Goal: Communication & Community: Answer question/provide support

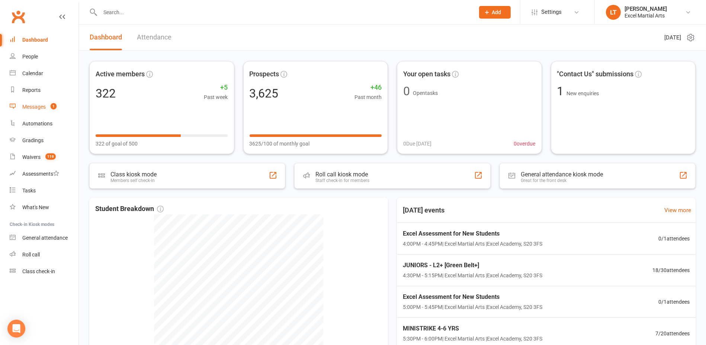
click at [50, 105] on count-badge "1" at bounding box center [52, 107] width 10 height 6
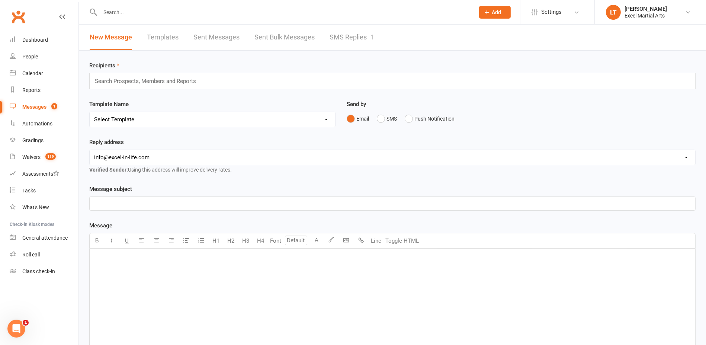
click at [338, 41] on link "SMS Replies 1" at bounding box center [351, 38] width 45 height 26
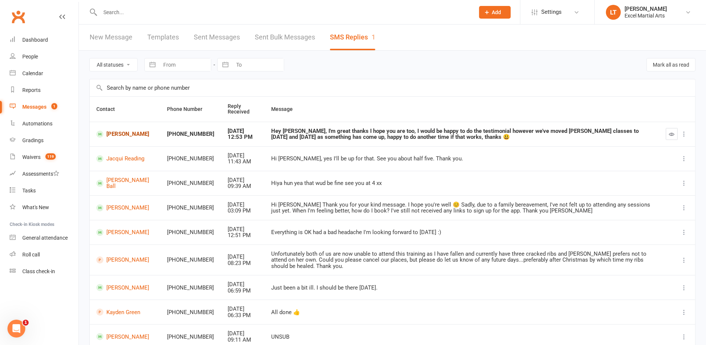
click at [118, 131] on link "Radley Coates" at bounding box center [125, 134] width 58 height 7
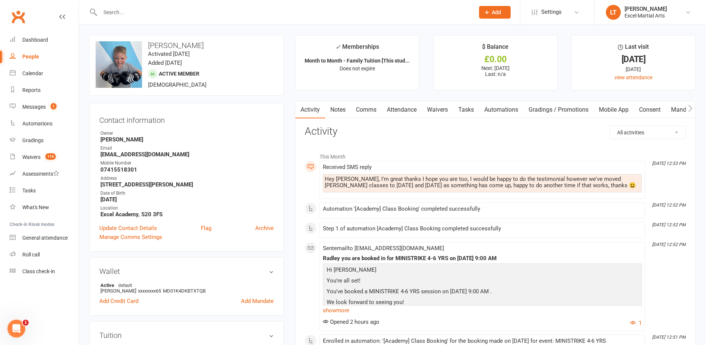
click at [367, 107] on link "Comms" at bounding box center [366, 109] width 31 height 17
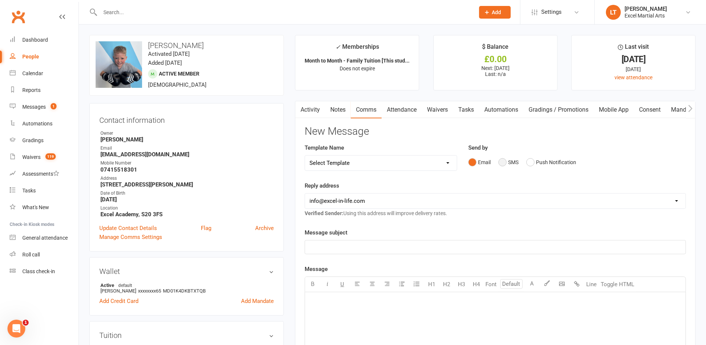
click at [513, 160] on button "SMS" at bounding box center [508, 162] width 20 height 14
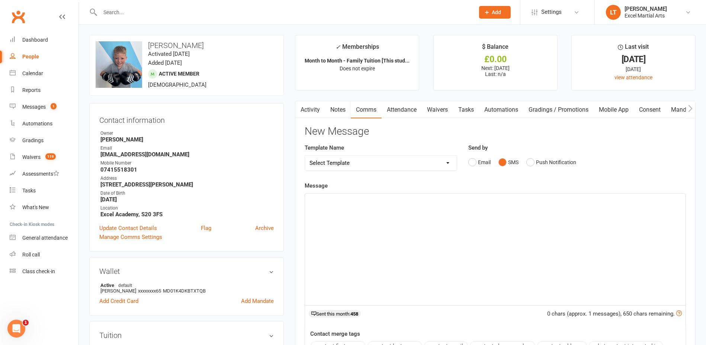
click at [521, 215] on div "﻿" at bounding box center [495, 249] width 380 height 112
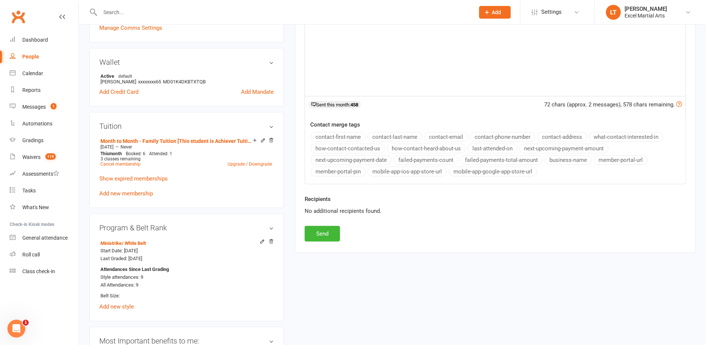
scroll to position [232, 0]
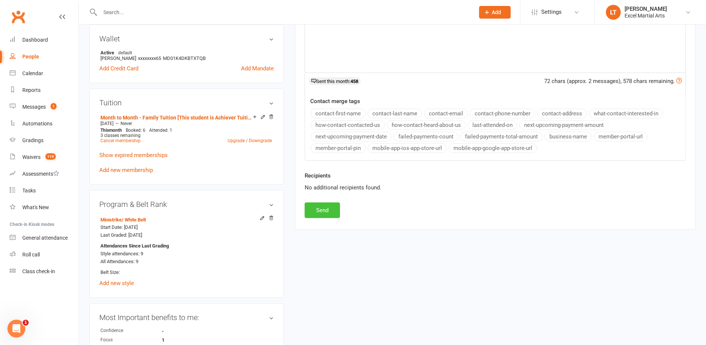
click at [325, 212] on button "Send" at bounding box center [322, 210] width 35 height 16
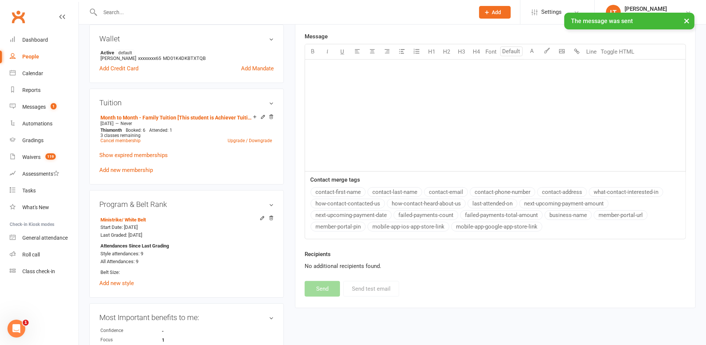
scroll to position [0, 0]
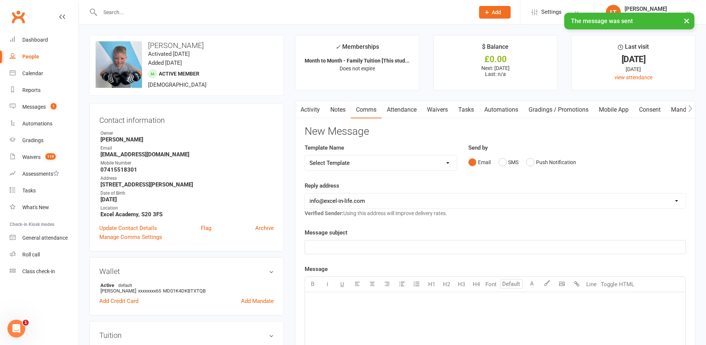
click at [303, 112] on button "button" at bounding box center [299, 109] width 9 height 17
click at [300, 110] on icon "button" at bounding box center [300, 107] width 4 height 7
click at [318, 108] on link "Activity" at bounding box center [310, 109] width 30 height 17
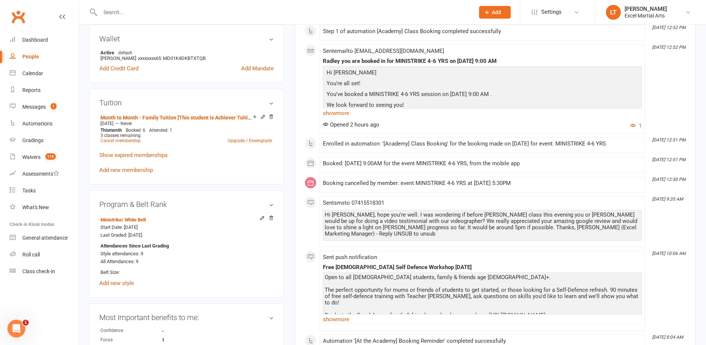
scroll to position [279, 0]
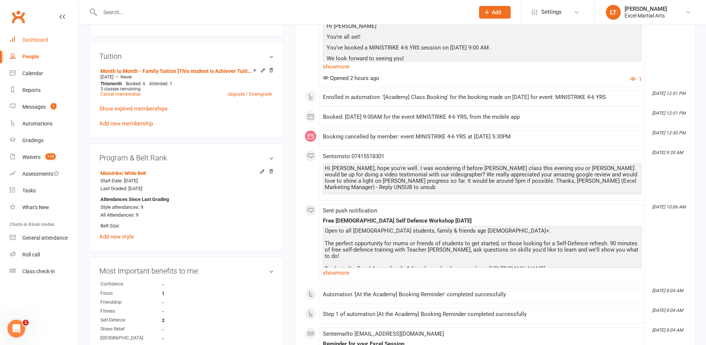
click at [57, 40] on link "Dashboard" at bounding box center [44, 40] width 69 height 17
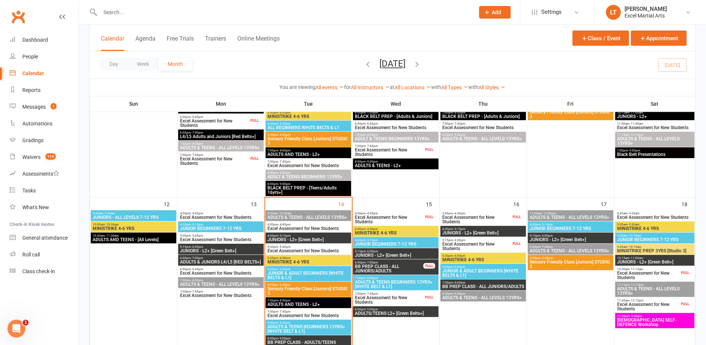
scroll to position [325, 0]
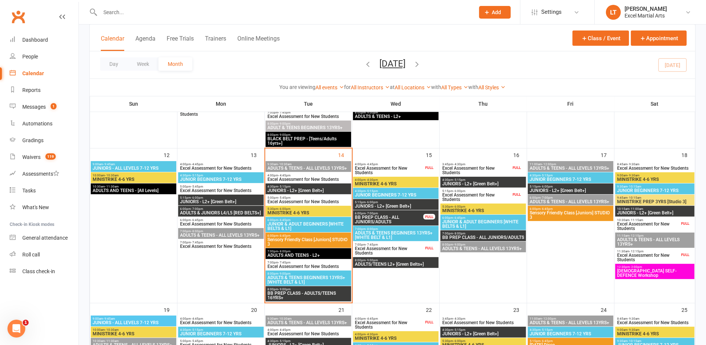
click at [325, 209] on span "5:30pm - 6:00pm" at bounding box center [308, 208] width 83 height 3
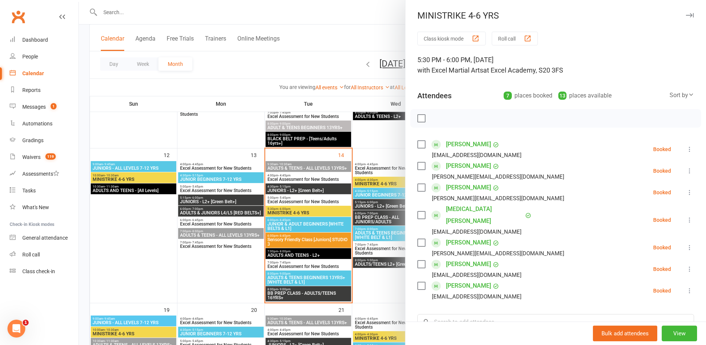
click at [389, 134] on div at bounding box center [392, 172] width 627 height 345
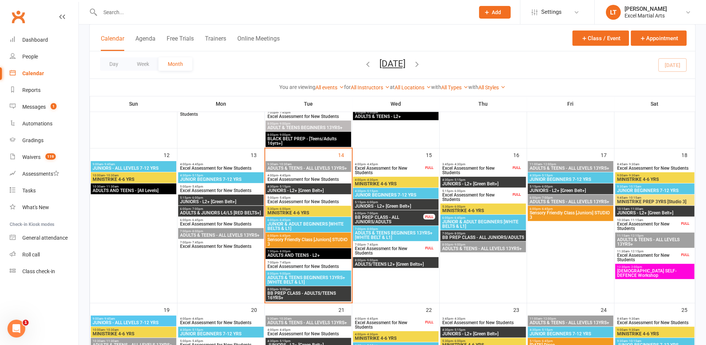
click at [502, 212] on span "MINISTRIKE 4-6 YRS" at bounding box center [483, 210] width 83 height 4
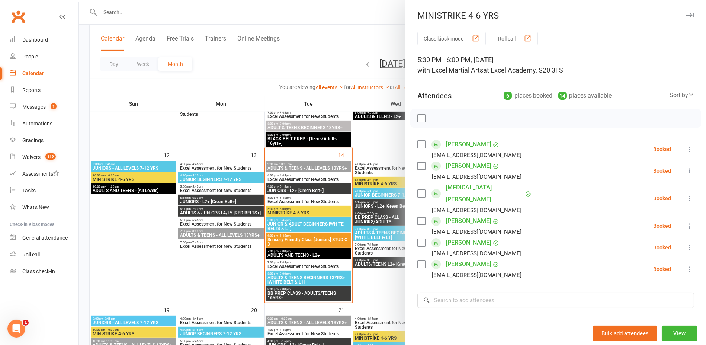
click at [383, 146] on div at bounding box center [392, 172] width 627 height 345
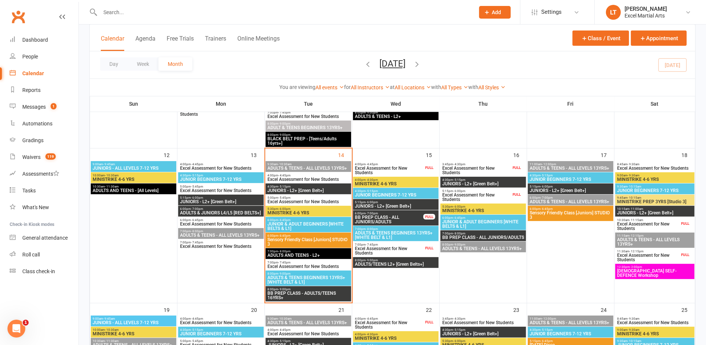
click at [499, 246] on span "ADULTS & TEENS - ALL LEVELS 13YRS+" at bounding box center [483, 248] width 83 height 4
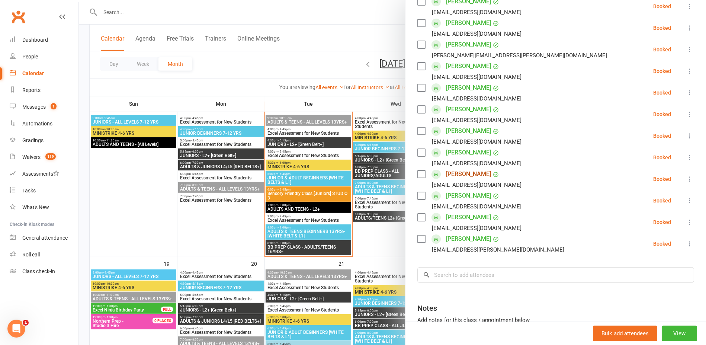
scroll to position [372, 0]
click at [386, 245] on div at bounding box center [392, 172] width 627 height 345
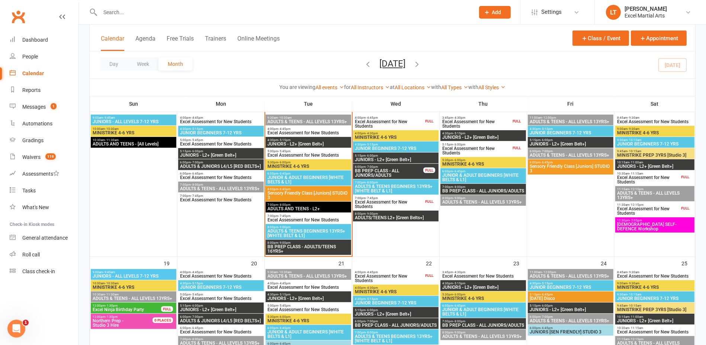
click at [461, 197] on span "- 9:00pm" at bounding box center [459, 197] width 12 height 3
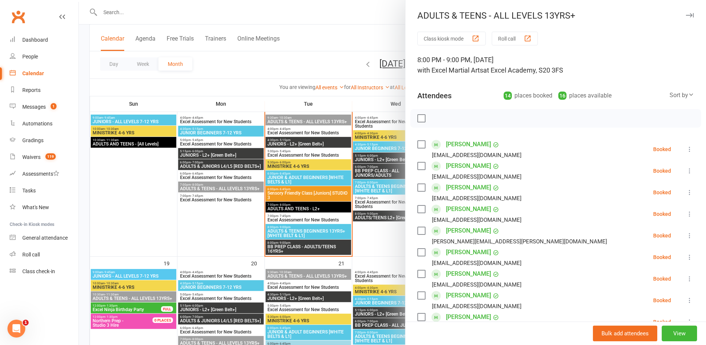
click at [387, 245] on div at bounding box center [392, 172] width 627 height 345
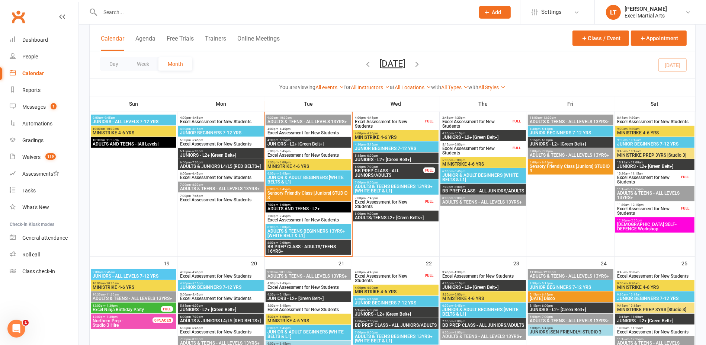
click at [404, 210] on div "8:00pm - 9:00pm ADULTS/TEENS L2+ [Green Belts+]" at bounding box center [396, 215] width 86 height 11
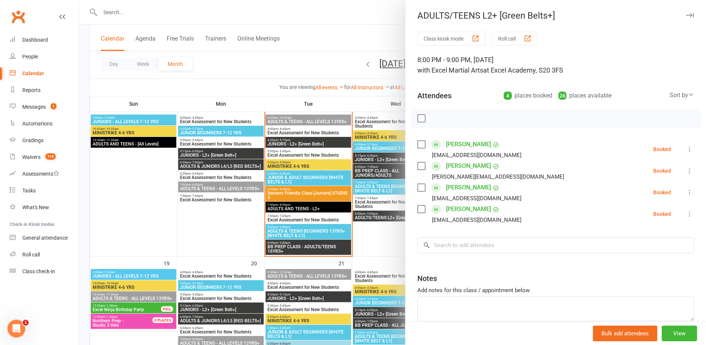
click at [384, 228] on div at bounding box center [392, 172] width 627 height 345
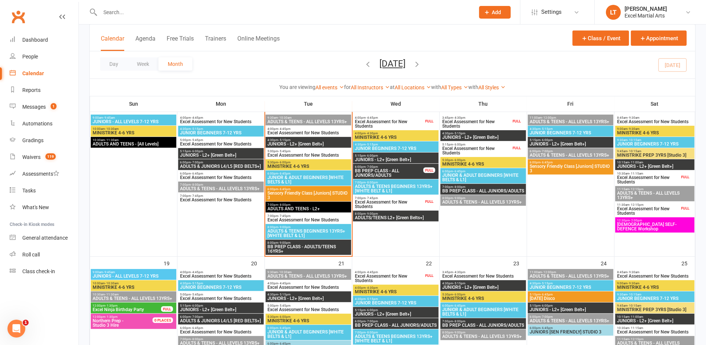
click at [393, 217] on span "ADULTS/TEENS L2+ [Green Belts+]" at bounding box center [395, 217] width 83 height 4
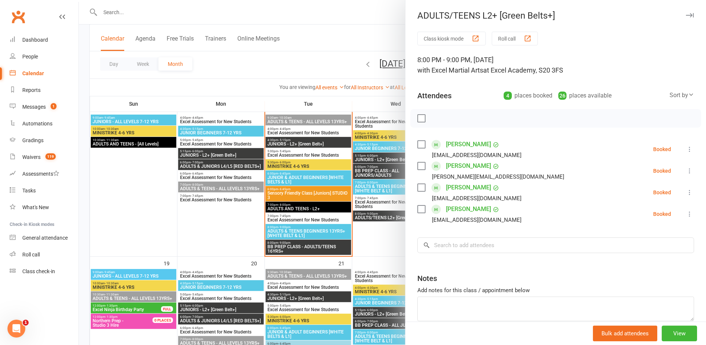
click at [391, 233] on div at bounding box center [392, 172] width 627 height 345
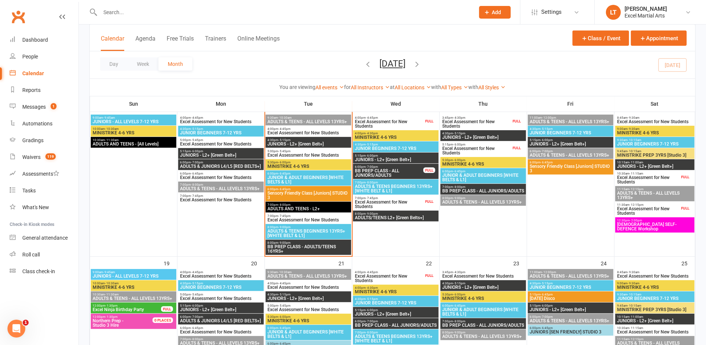
click at [492, 133] on span "4:30pm - 5:15pm" at bounding box center [483, 133] width 83 height 3
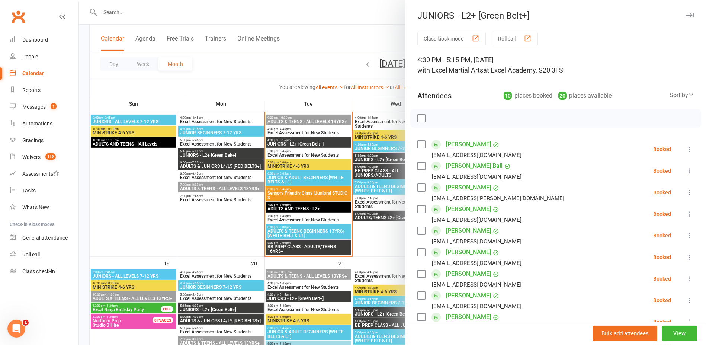
click at [395, 104] on div at bounding box center [392, 172] width 627 height 345
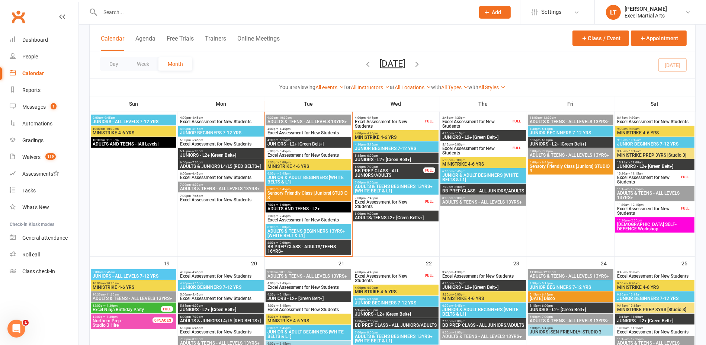
click at [564, 144] on span "JUNIORS - L2+ [Green Belt+]" at bounding box center [570, 144] width 83 height 4
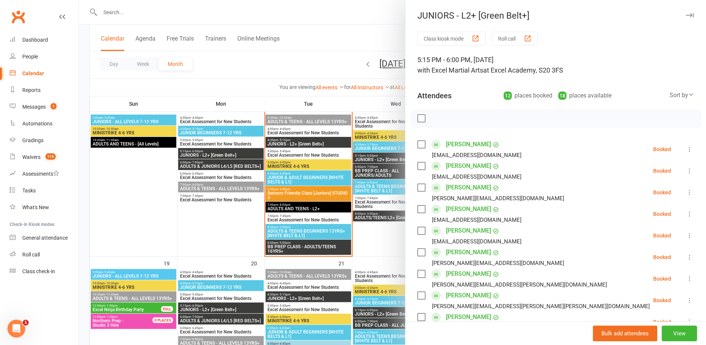
drag, startPoint x: 350, startPoint y: 110, endPoint x: 503, endPoint y: 139, distance: 156.3
click at [350, 110] on div at bounding box center [392, 172] width 627 height 345
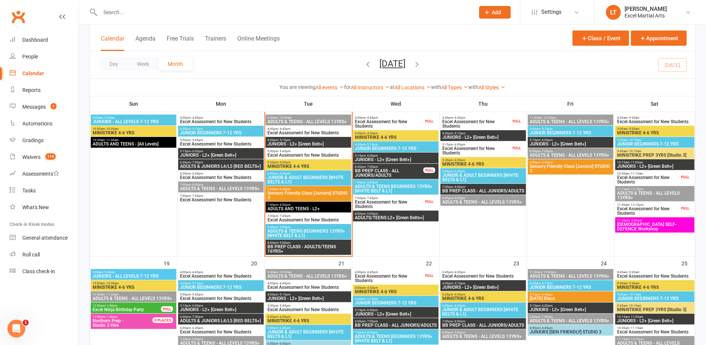
click at [554, 120] on span "ADULTS & TEENS - ALL LEVELS 13YRS+" at bounding box center [570, 121] width 83 height 4
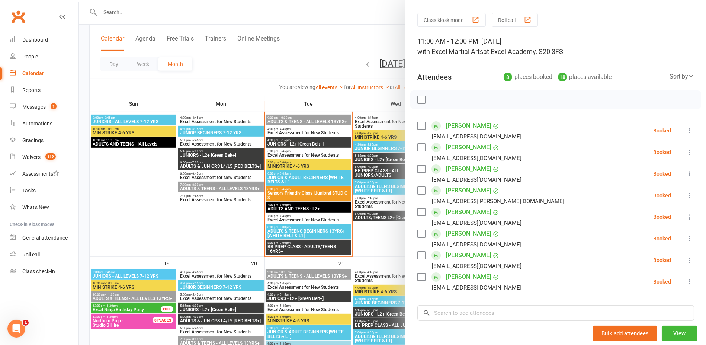
scroll to position [46, 0]
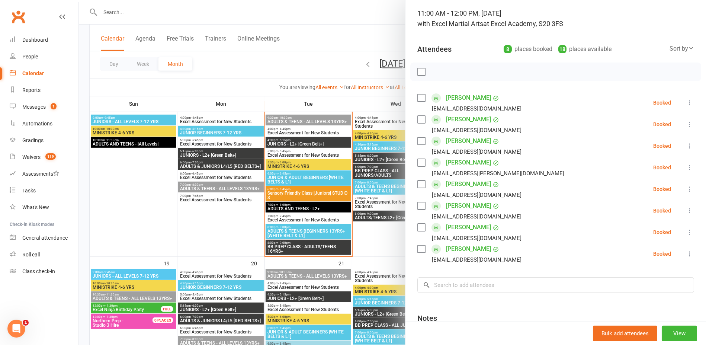
click at [375, 105] on div at bounding box center [392, 172] width 627 height 345
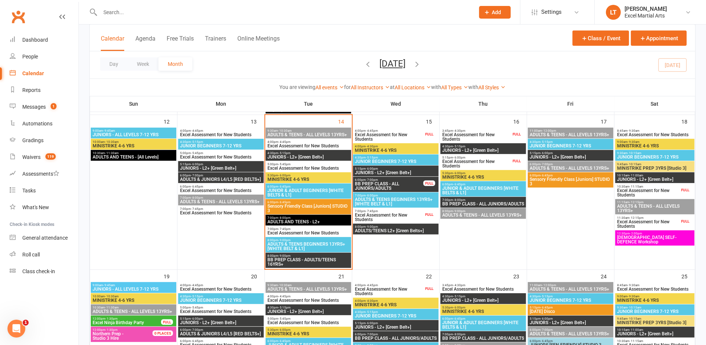
click at [307, 0] on html "Prospect Member Non-attending contact Class / event Appointment Grading event T…" at bounding box center [353, 176] width 706 height 1070
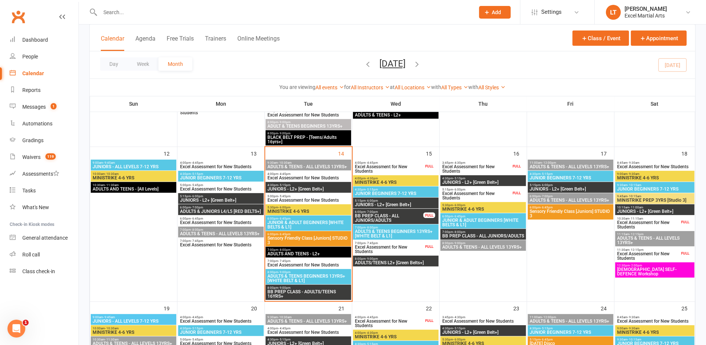
click at [309, 11] on input "text" at bounding box center [283, 12] width 371 height 10
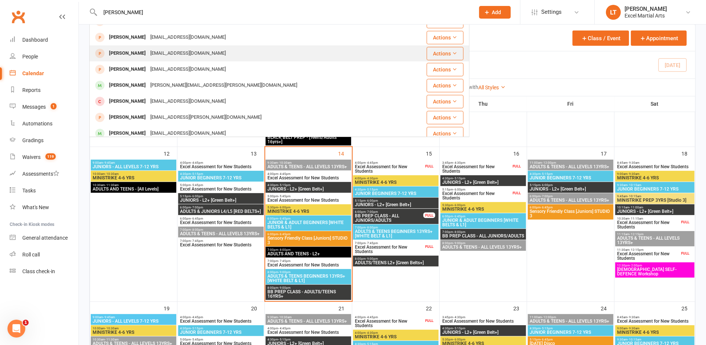
scroll to position [186, 0]
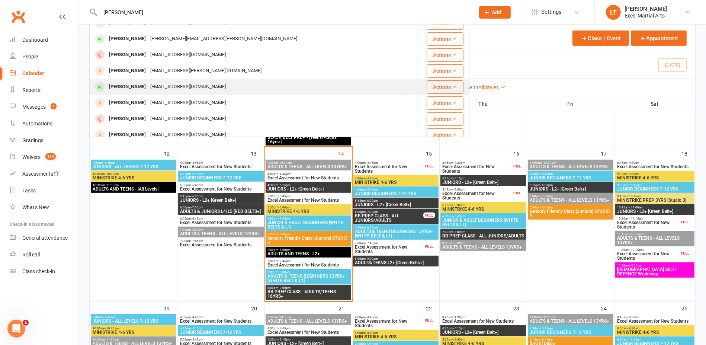
type input "jacob"
click at [293, 86] on div "Jakub Swiderski aswiderskijacob@gmail.com" at bounding box center [247, 86] width 315 height 15
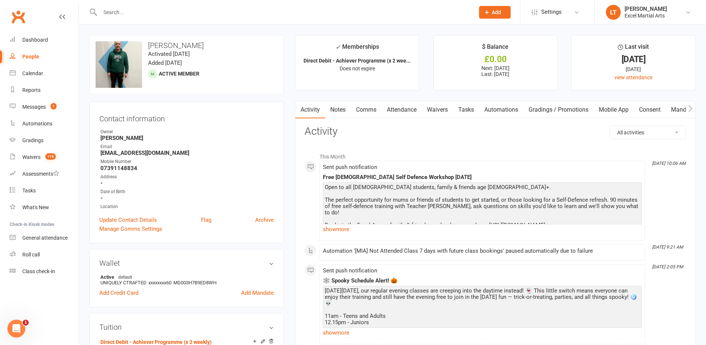
click at [421, 114] on link "Attendance" at bounding box center [401, 109] width 40 height 17
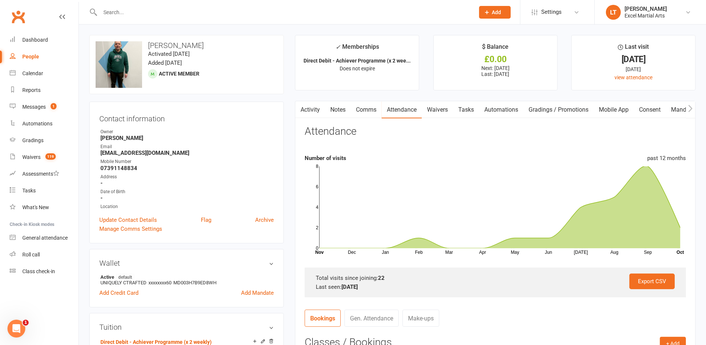
click at [309, 107] on link "Activity" at bounding box center [310, 109] width 30 height 17
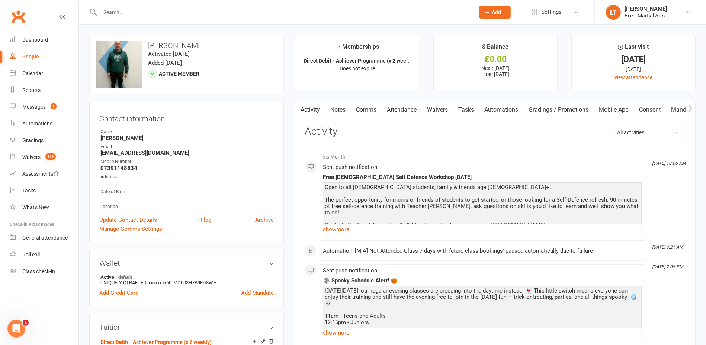
click at [48, 61] on link "People" at bounding box center [44, 56] width 69 height 17
select select "100"
